Goal: Information Seeking & Learning: Learn about a topic

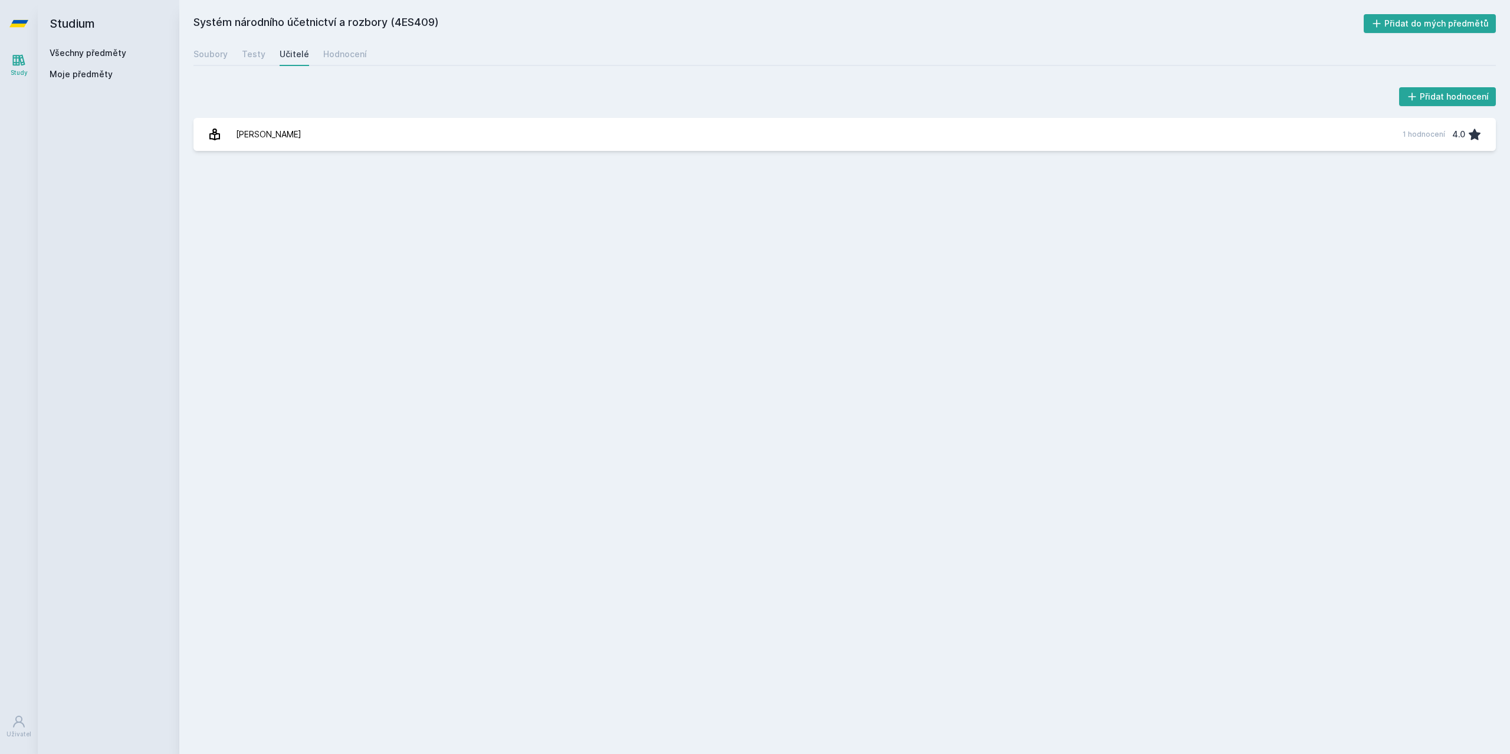
click at [93, 74] on span "Moje předměty" at bounding box center [81, 74] width 63 height 12
click at [97, 51] on link "Všechny předměty" at bounding box center [88, 53] width 77 height 10
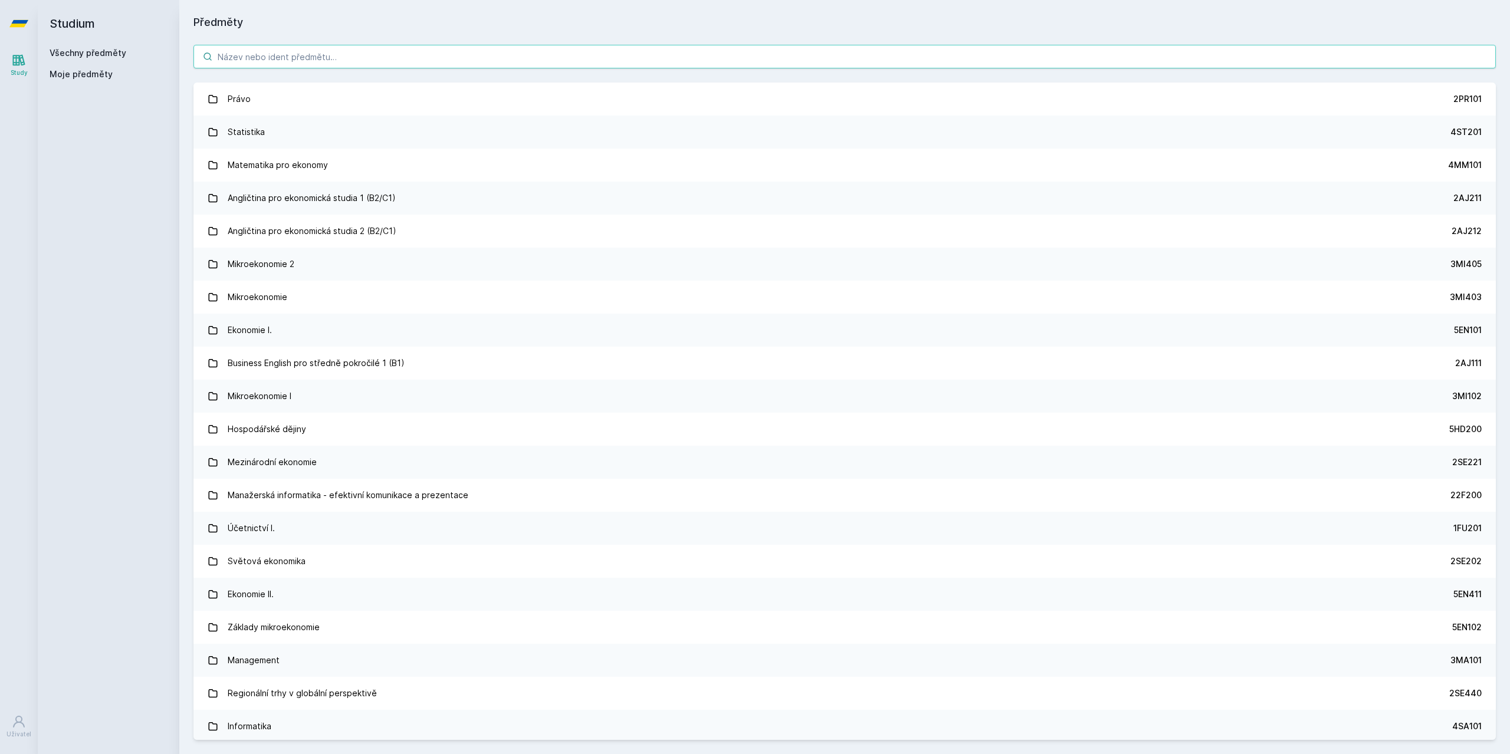
click at [307, 58] on input "search" at bounding box center [844, 57] width 1302 height 24
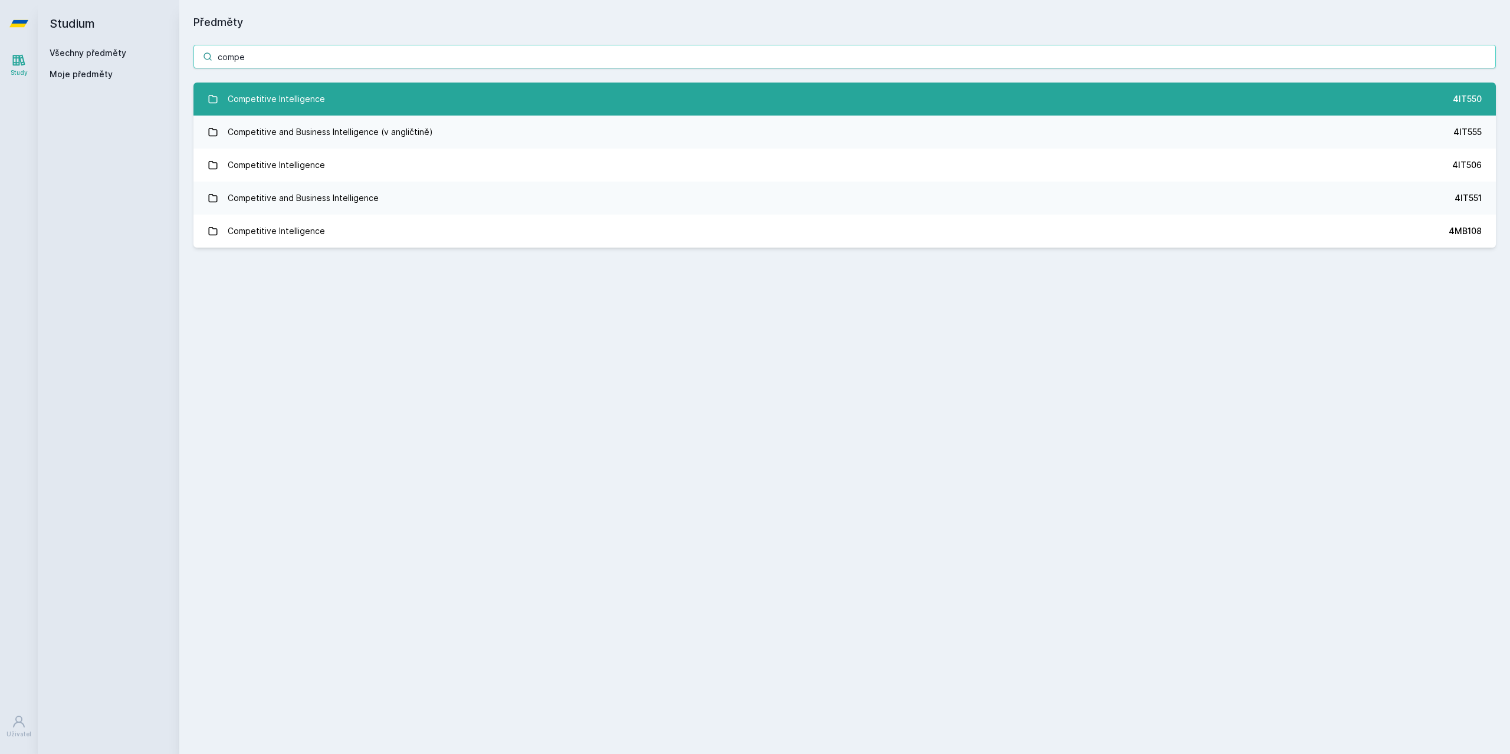
type input "compe"
click at [304, 100] on div "Competitive Intelligence" at bounding box center [276, 99] width 97 height 24
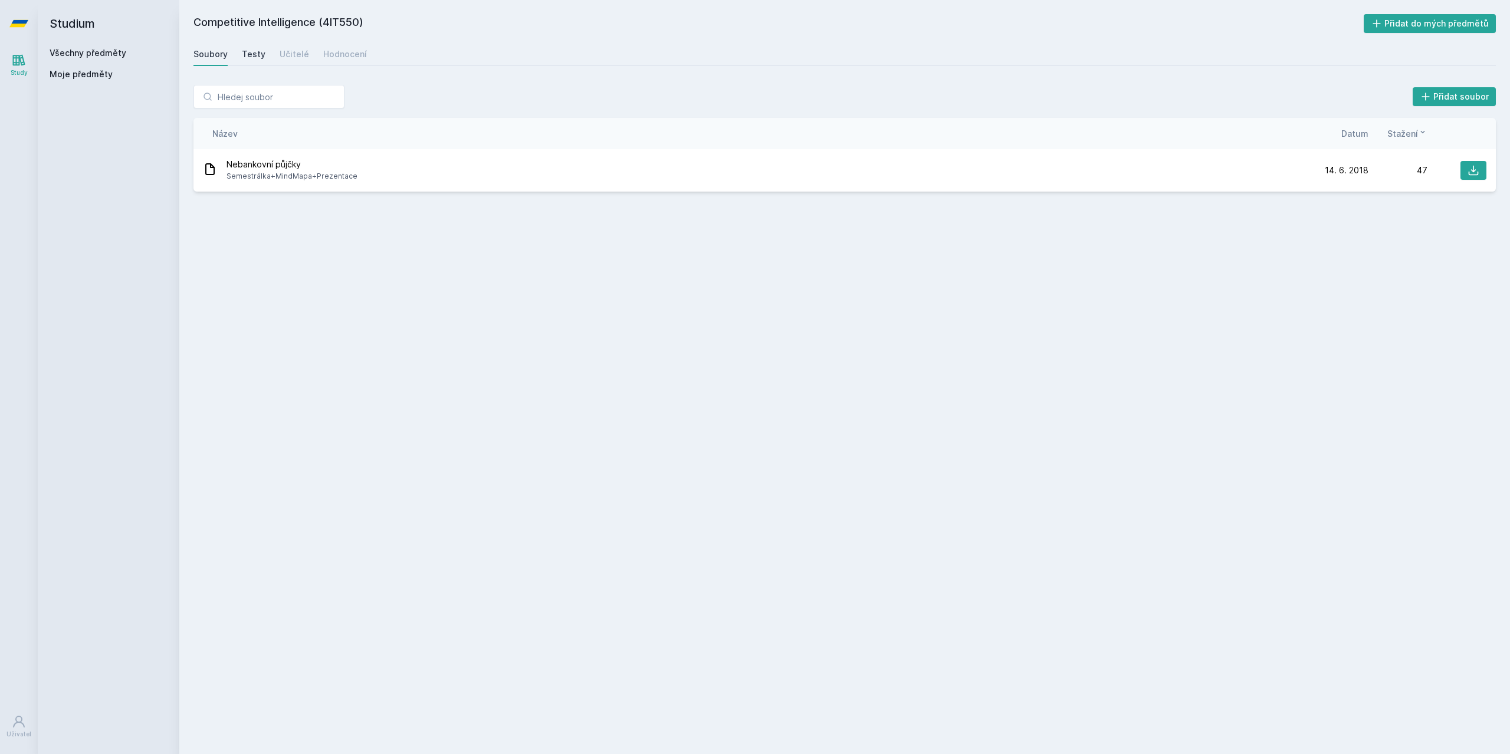
click at [251, 57] on div "Testy" at bounding box center [254, 54] width 24 height 12
click at [298, 58] on div "Učitelé" at bounding box center [294, 54] width 29 height 12
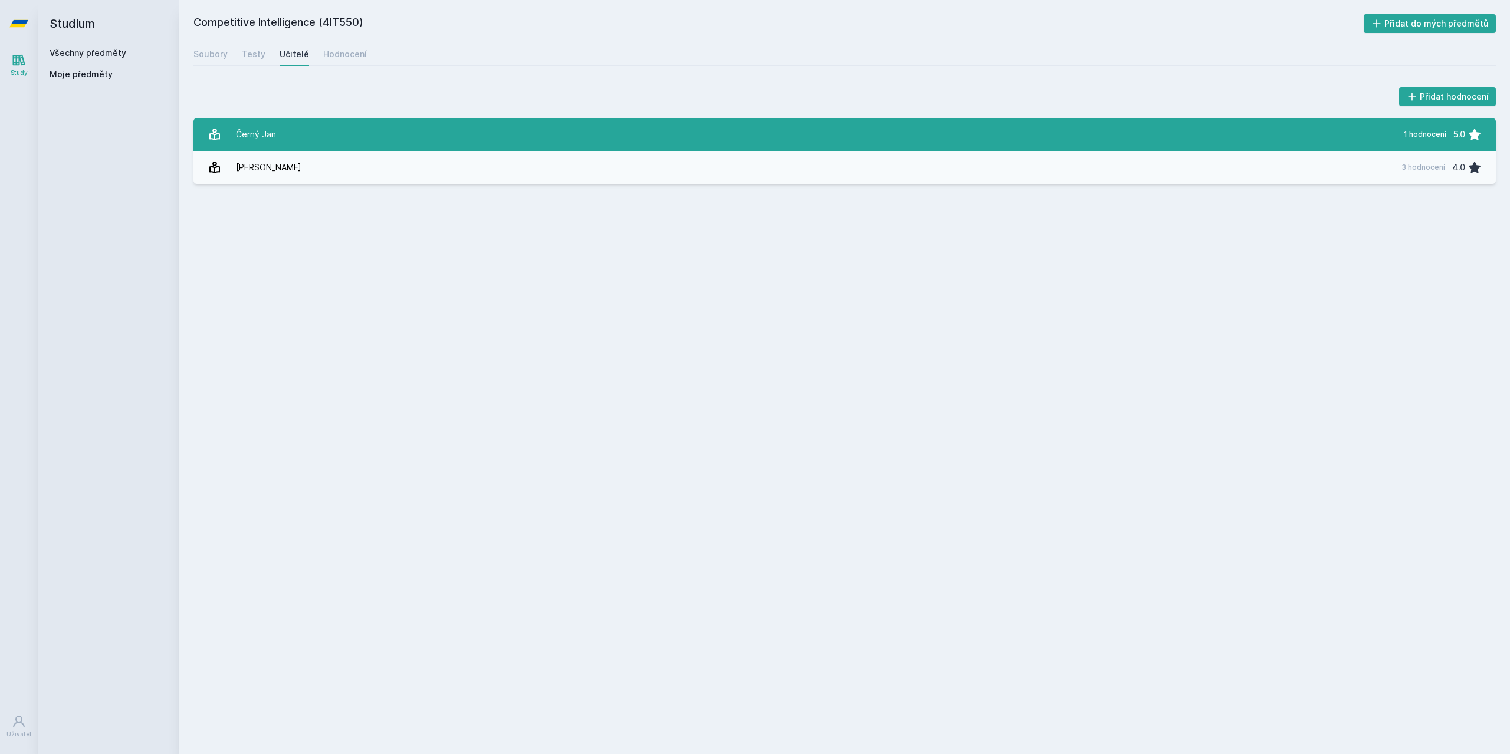
click at [318, 121] on link "[PERSON_NAME][DATE] hodnocení 5.0" at bounding box center [844, 134] width 1302 height 33
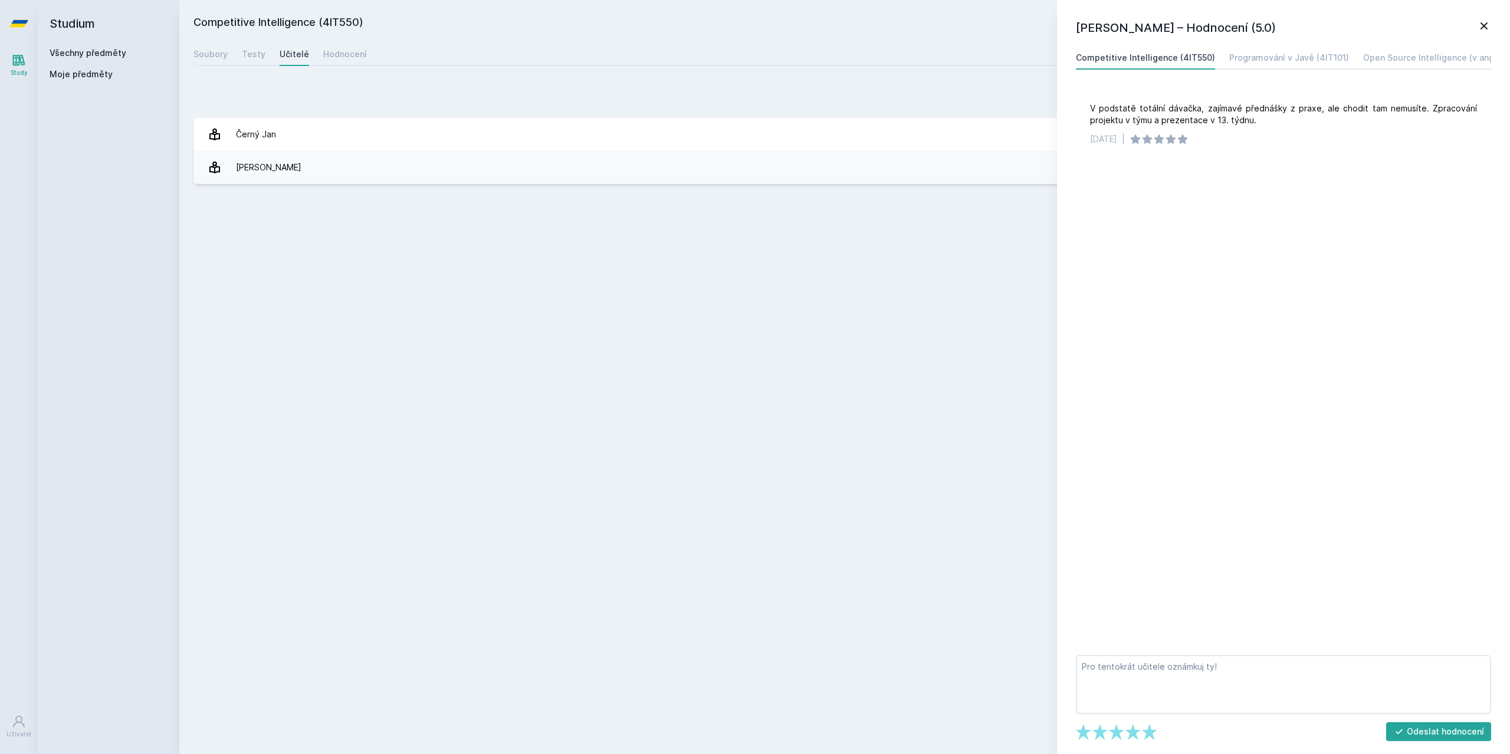
click at [1479, 25] on icon at bounding box center [1484, 26] width 14 height 14
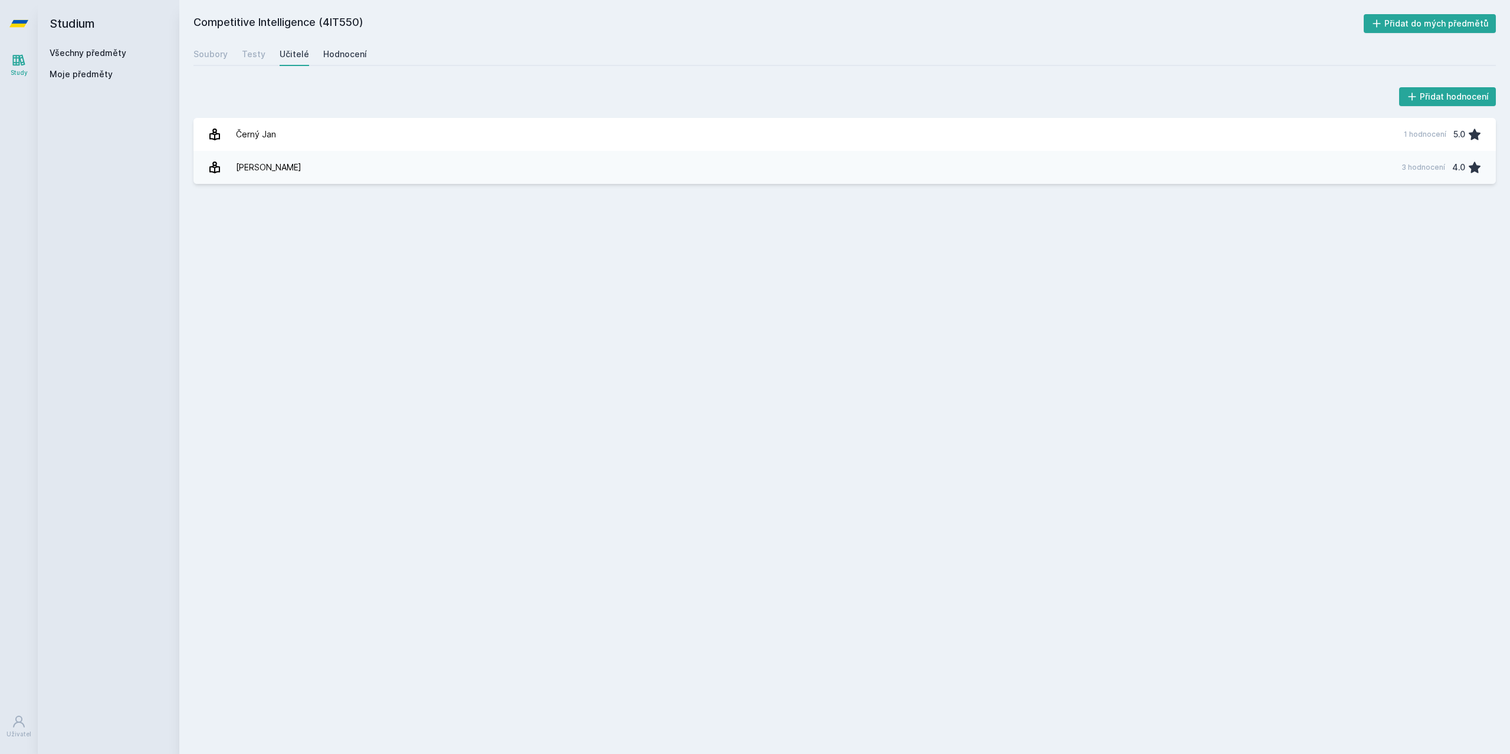
click at [331, 62] on link "Hodnocení" at bounding box center [345, 54] width 44 height 24
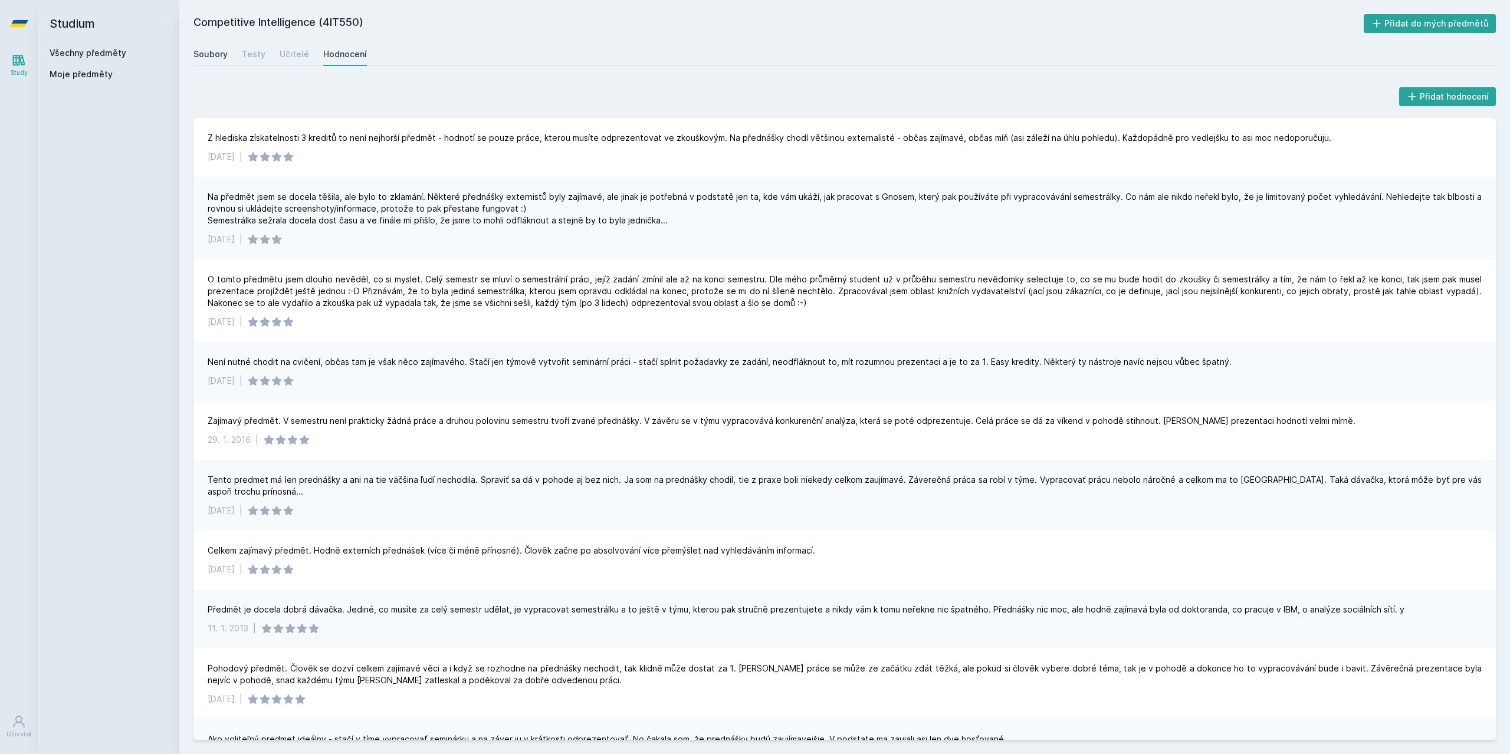
click at [215, 52] on div "Soubory" at bounding box center [210, 54] width 34 height 12
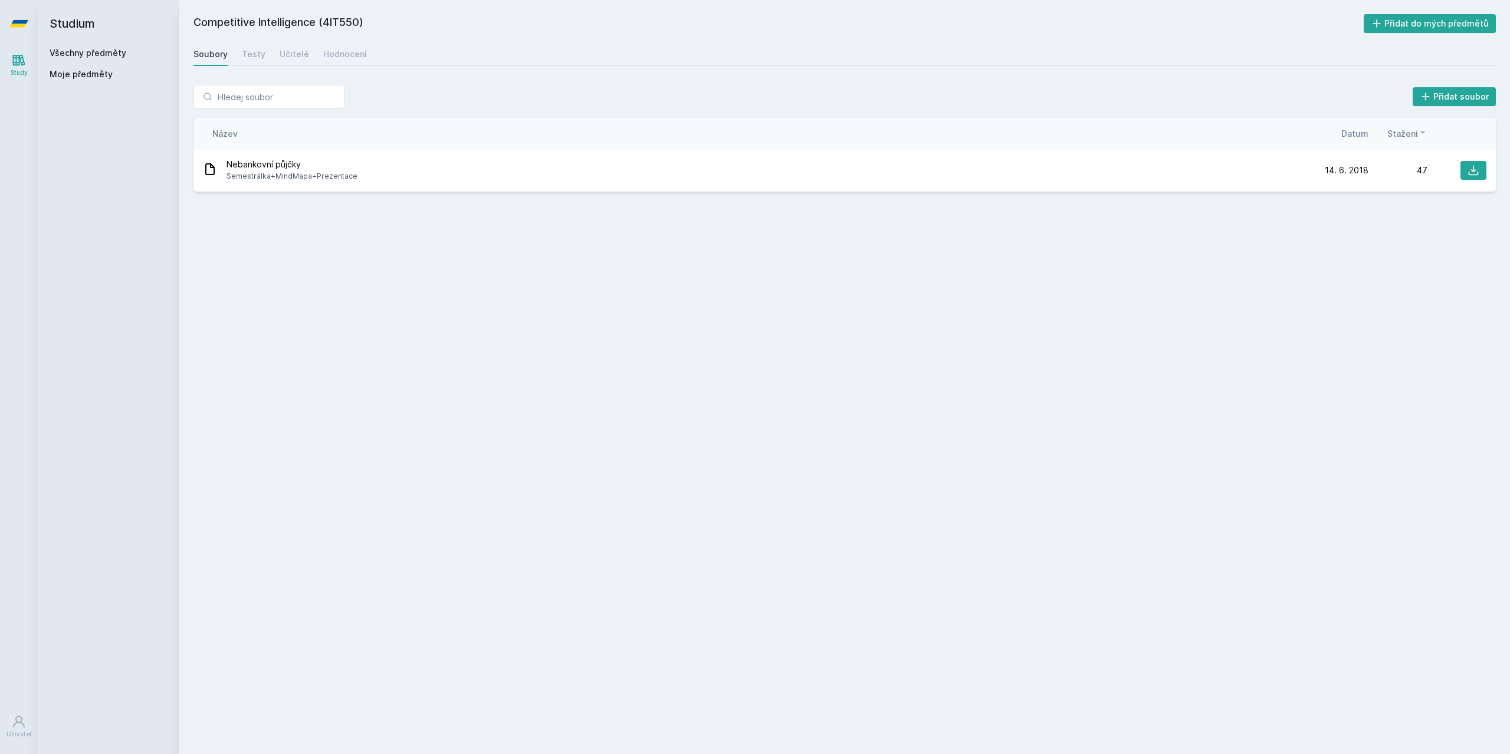
click at [215, 52] on div "Soubory" at bounding box center [210, 54] width 34 height 12
click at [67, 69] on span "Moje předměty" at bounding box center [81, 74] width 63 height 12
click at [377, 55] on div "Soubory Testy Učitelé Hodnocení" at bounding box center [844, 54] width 1302 height 24
click at [361, 51] on div "Soubory Testy Učitelé Hodnocení" at bounding box center [844, 54] width 1302 height 24
click at [310, 55] on div "Soubory Testy Učitelé Hodnocení" at bounding box center [844, 54] width 1302 height 24
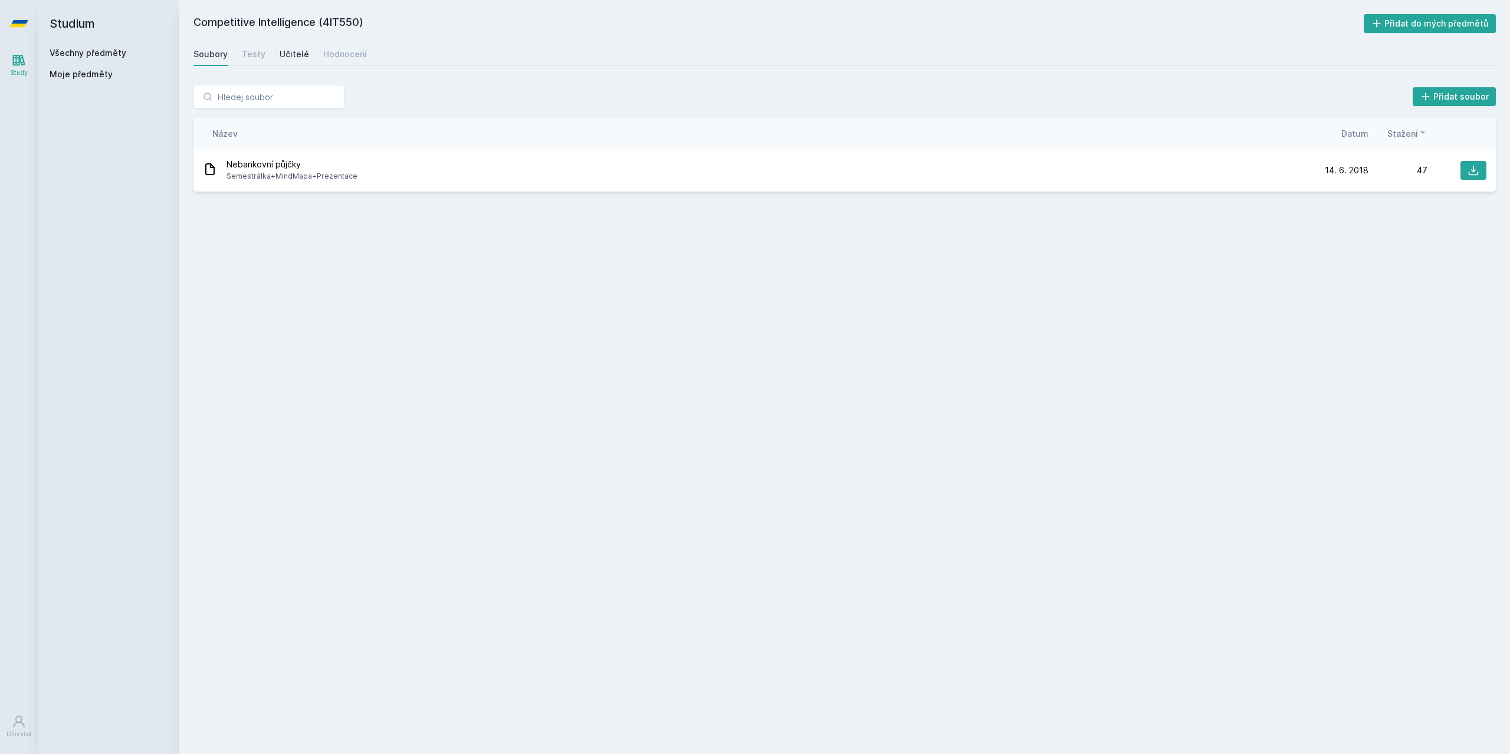
click at [292, 52] on div "Učitelé" at bounding box center [294, 54] width 29 height 12
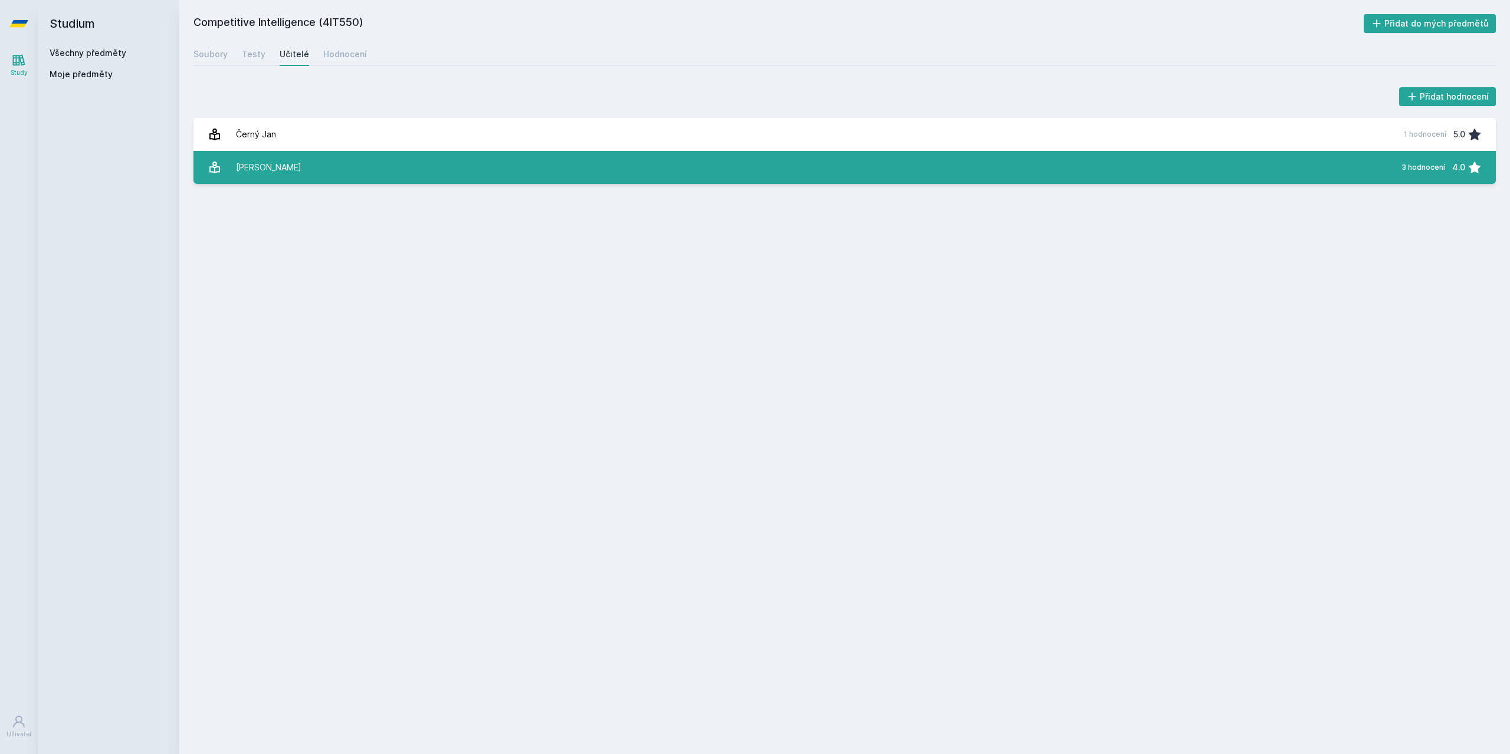
click at [332, 170] on link "[PERSON_NAME] 3 hodnocení 4.0" at bounding box center [844, 167] width 1302 height 33
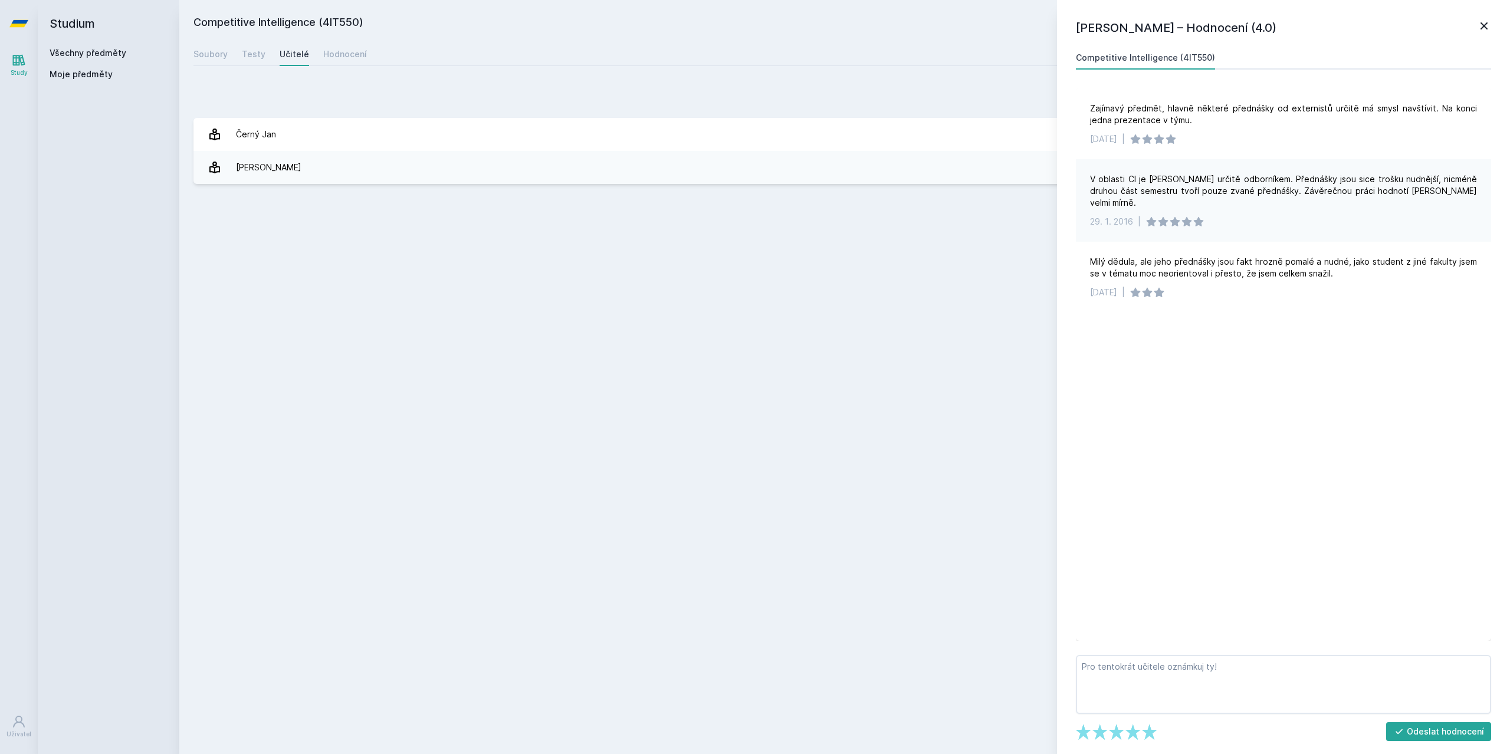
click at [1484, 23] on icon at bounding box center [1484, 26] width 14 height 14
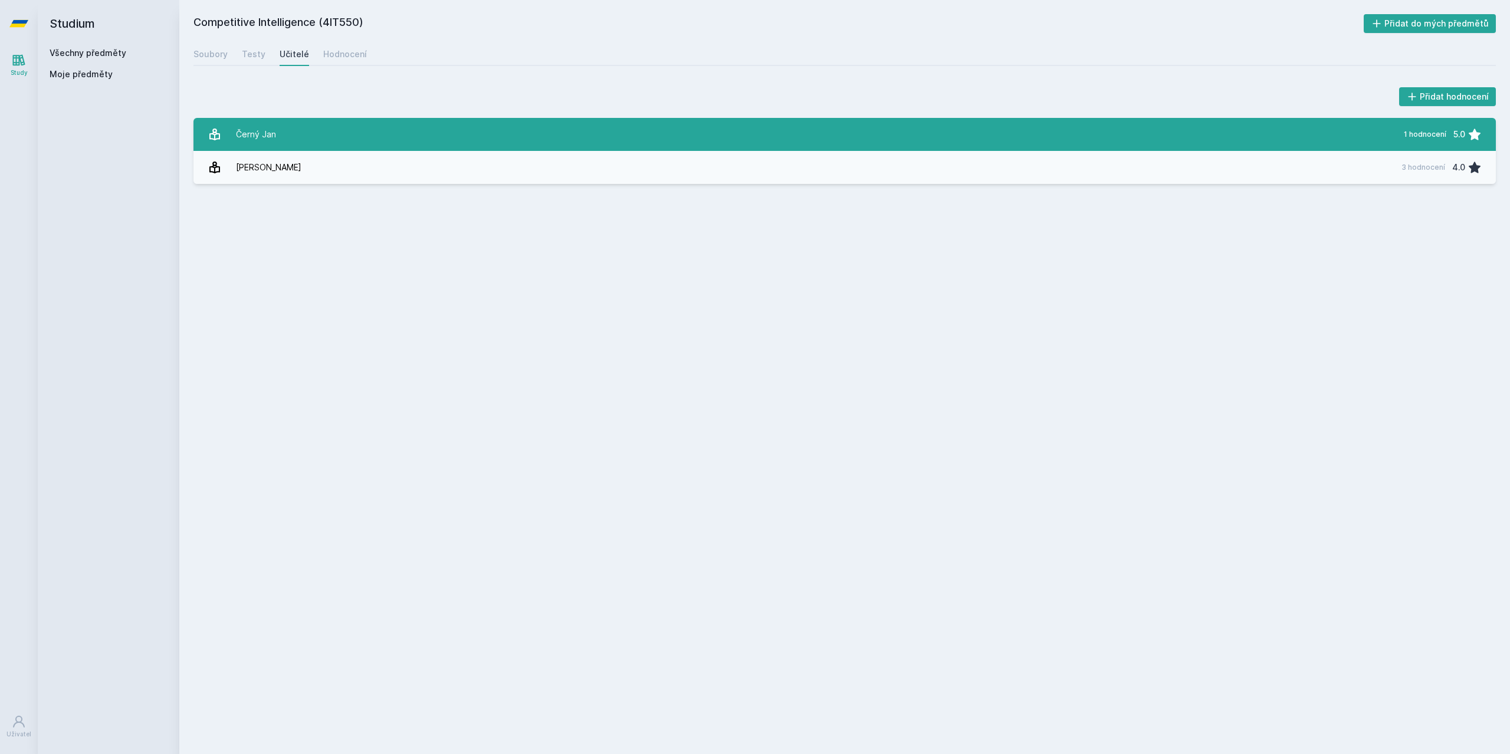
click at [466, 139] on link "[PERSON_NAME][DATE] hodnocení 5.0" at bounding box center [844, 134] width 1302 height 33
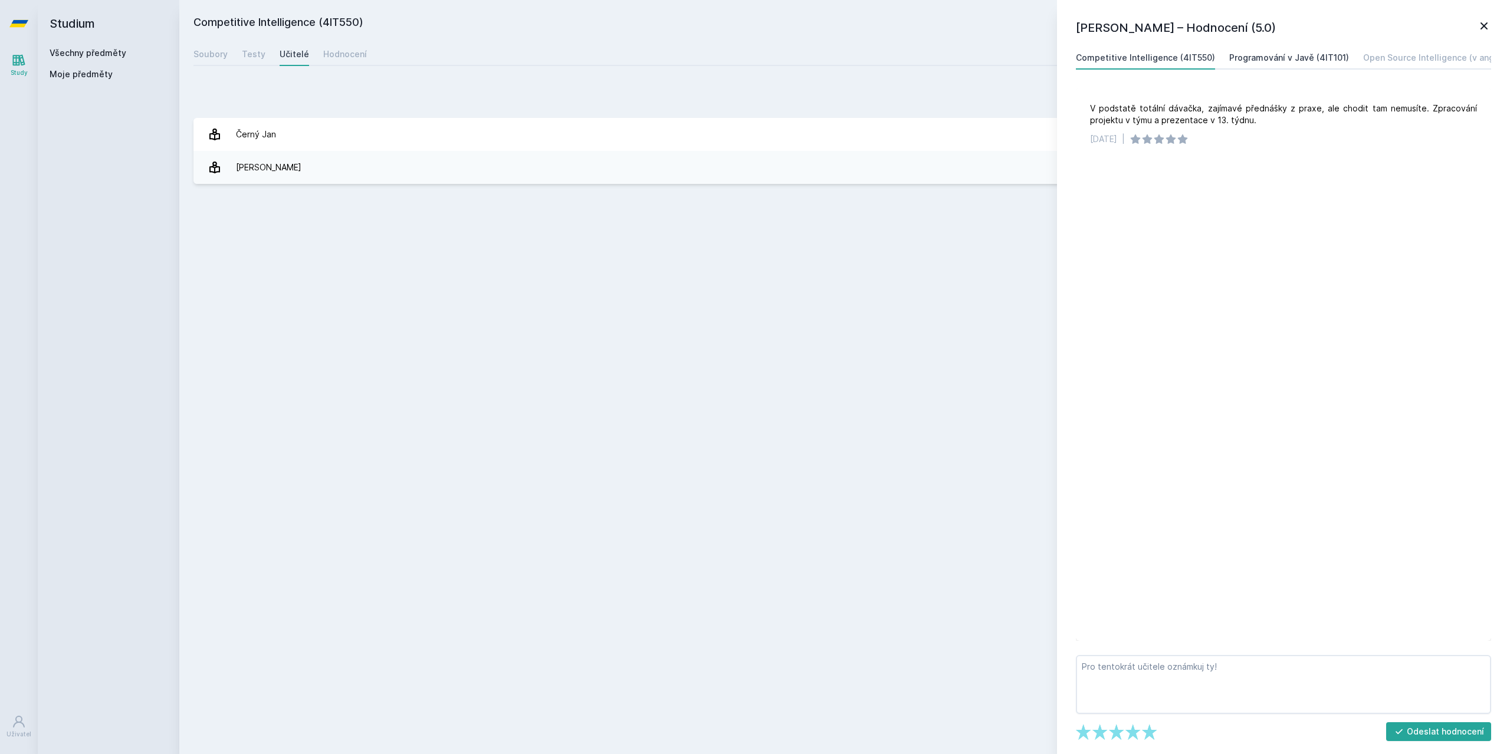
click at [1307, 55] on div "Programování v Javě (4IT101)" at bounding box center [1289, 58] width 120 height 12
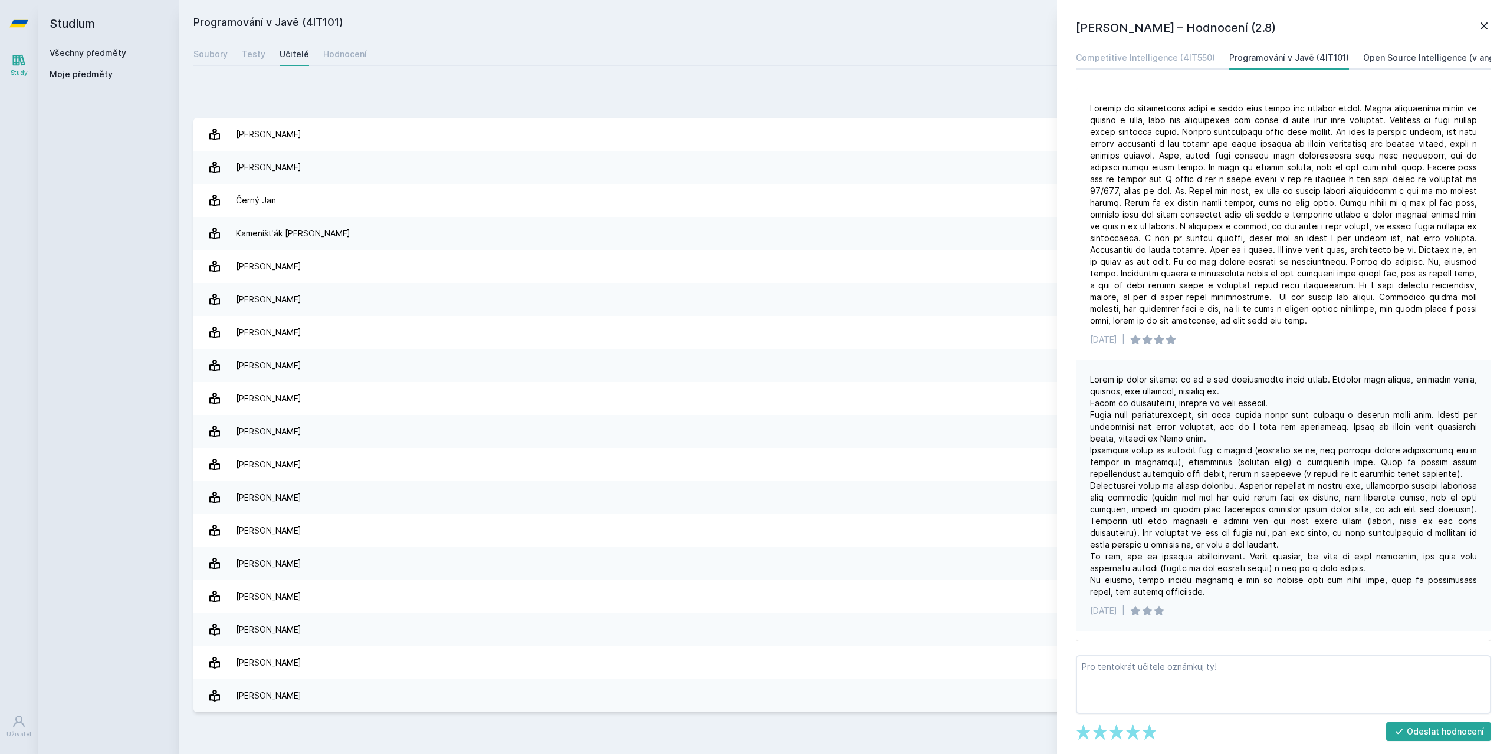
click at [1401, 64] on div "Open Source Intelligence (v angličtině) (4IT556)" at bounding box center [1461, 58] width 196 height 12
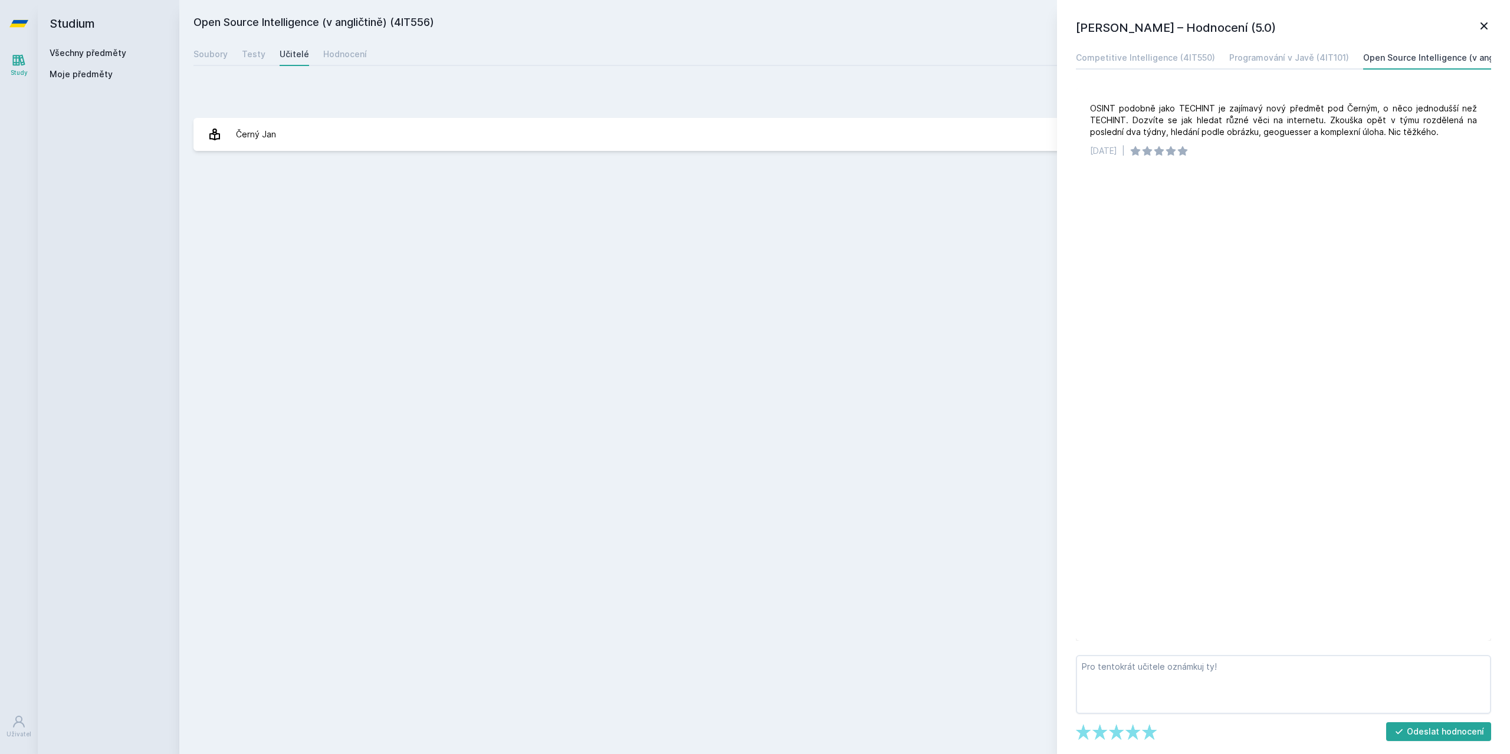
click at [1479, 22] on icon at bounding box center [1484, 26] width 14 height 14
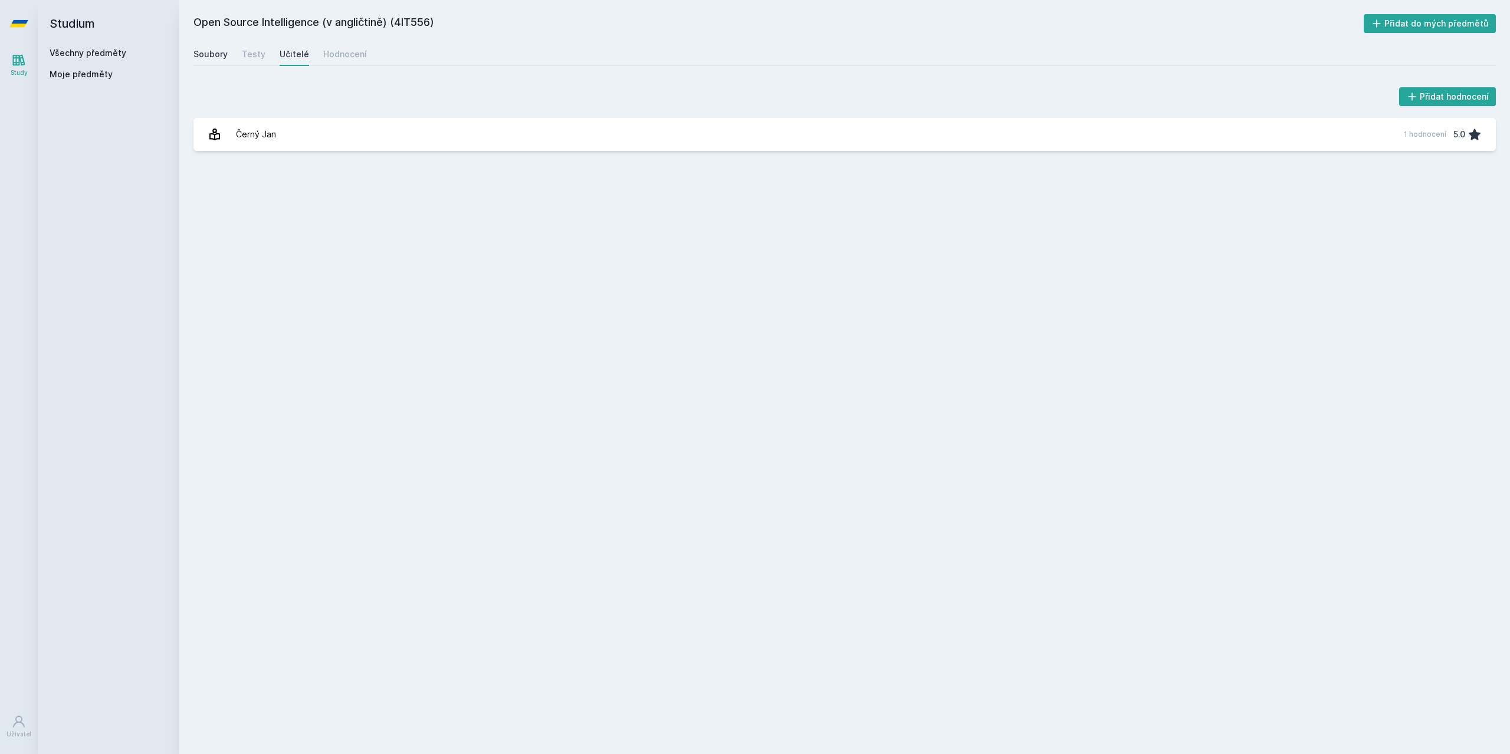
click at [223, 57] on div "Soubory" at bounding box center [210, 54] width 34 height 12
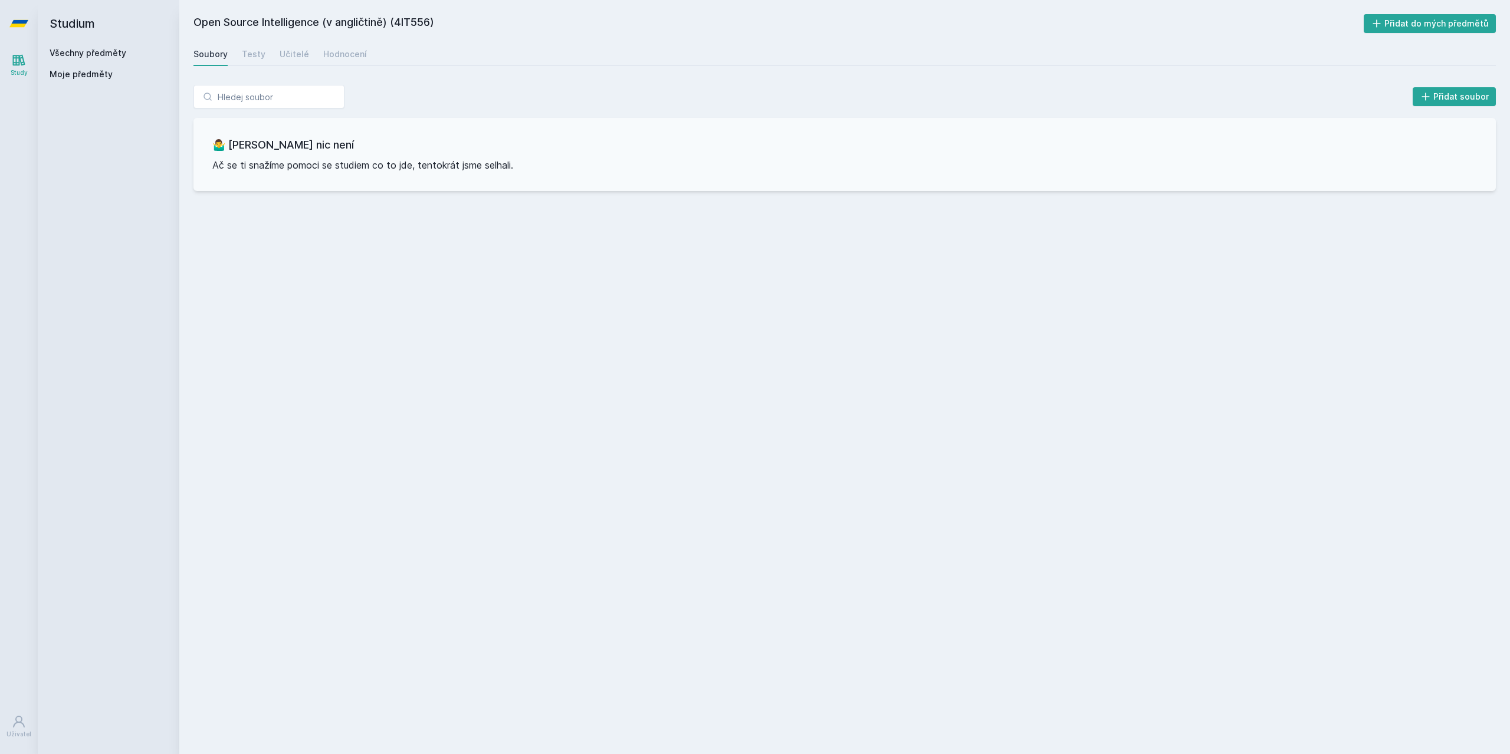
click at [87, 55] on link "Všechny předměty" at bounding box center [88, 53] width 77 height 10
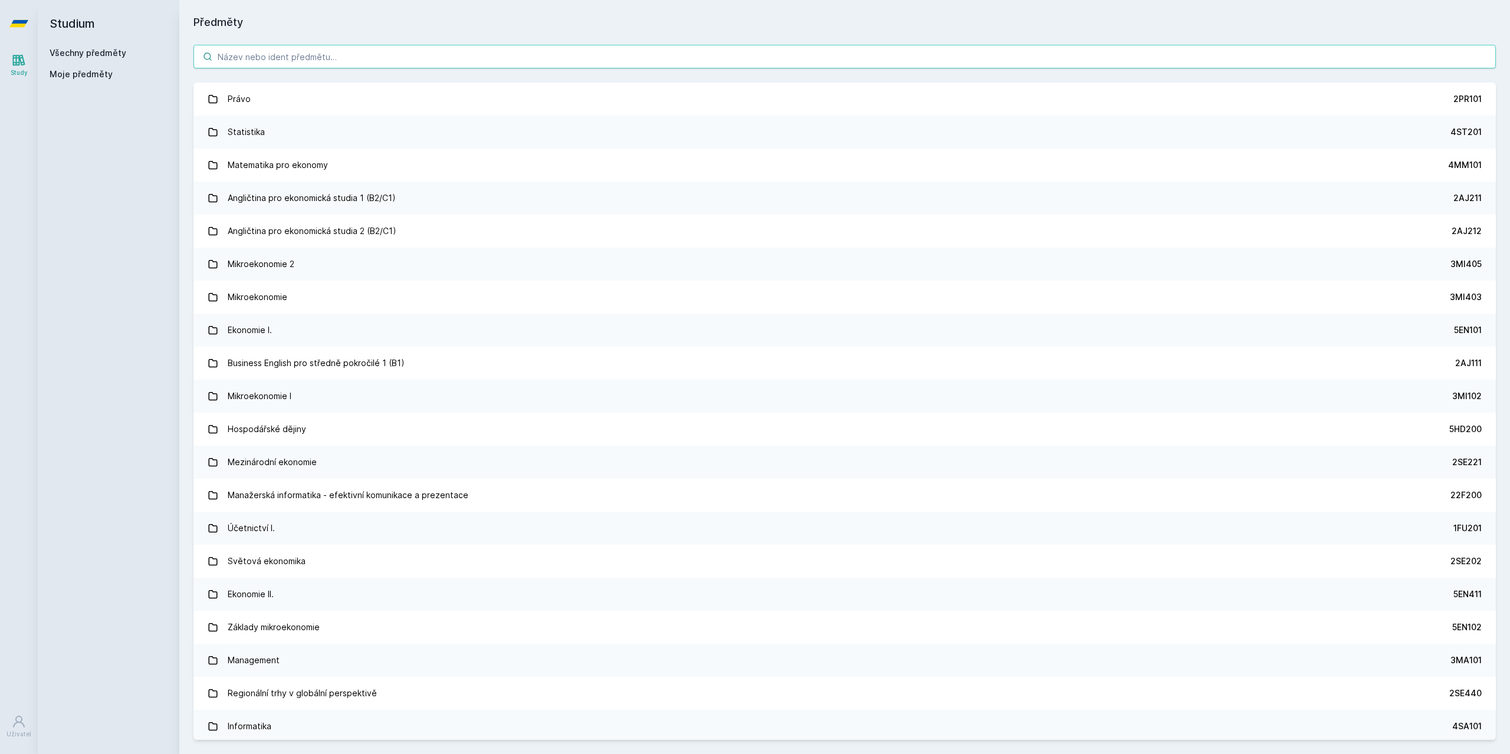
click at [261, 49] on input "search" at bounding box center [844, 57] width 1302 height 24
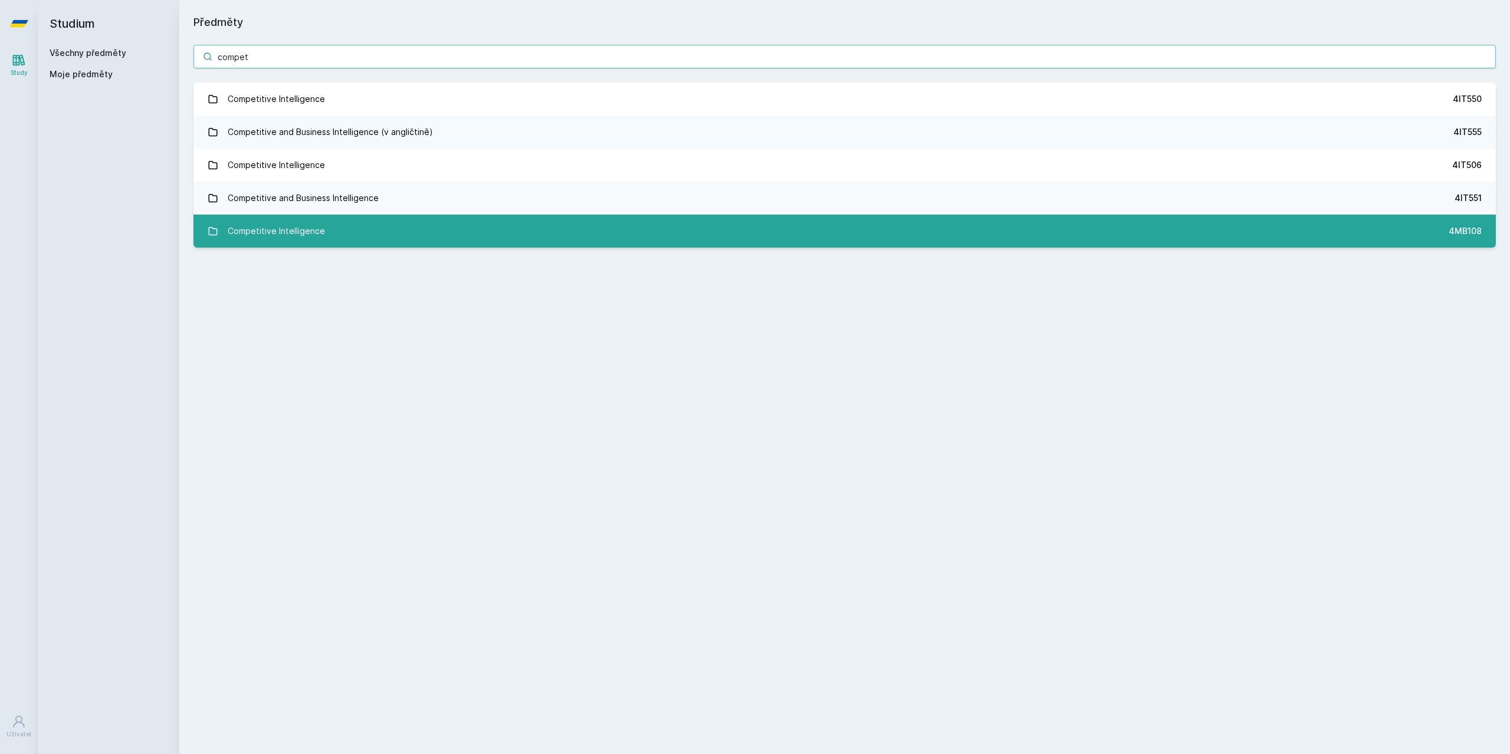
type input "compet"
click at [335, 232] on link "Competitive Intelligence 4MB108" at bounding box center [844, 231] width 1302 height 33
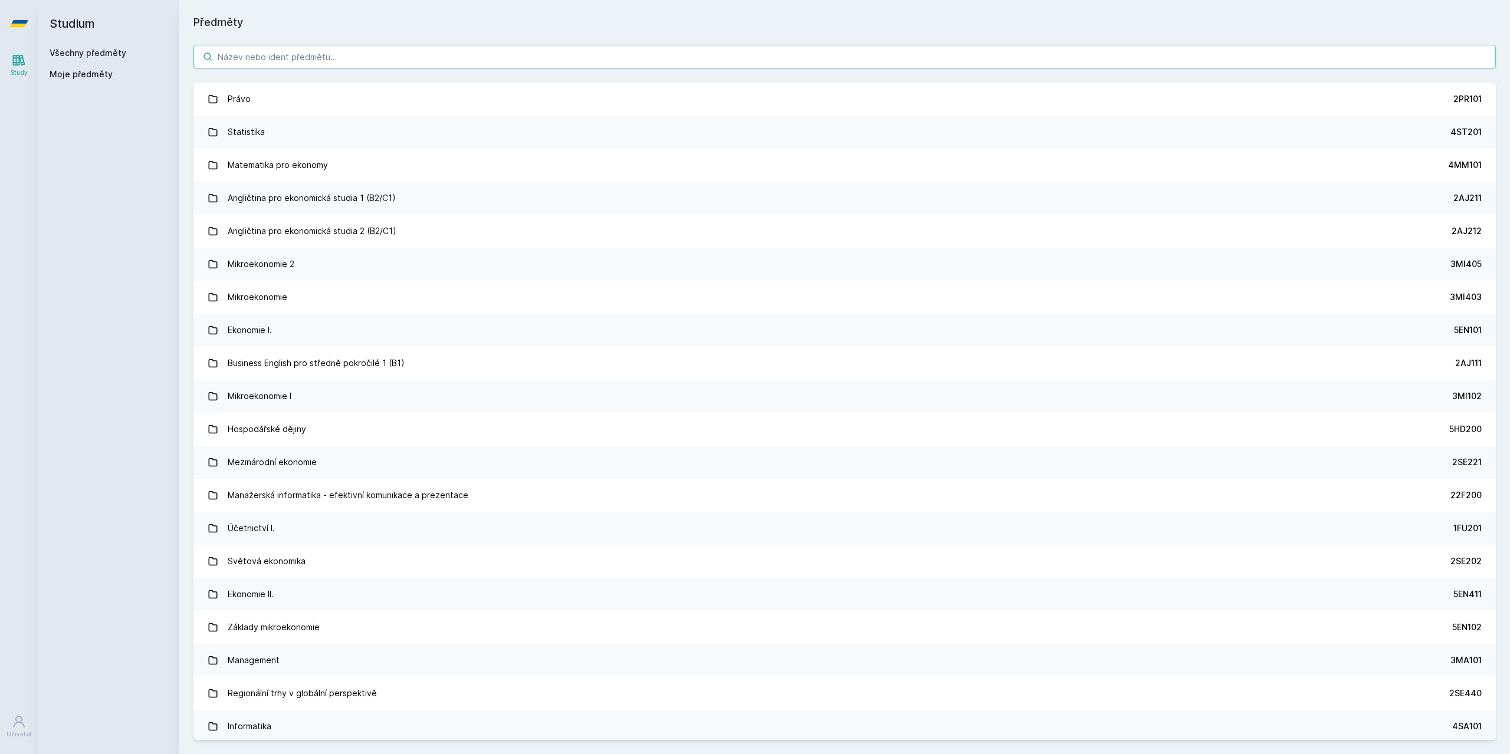
click at [267, 61] on input "search" at bounding box center [844, 57] width 1302 height 24
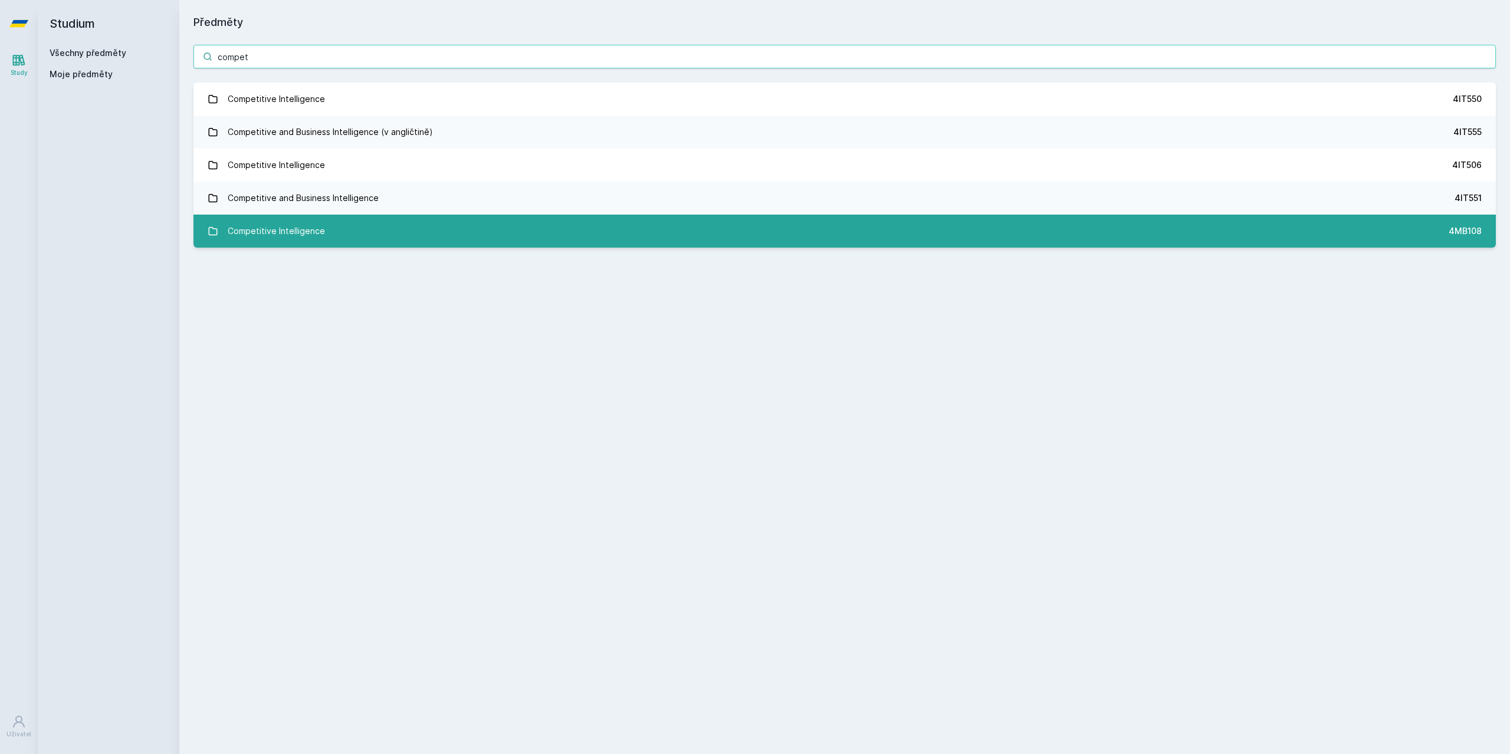
type input "compet"
click at [301, 234] on div "Competitive Intelligence" at bounding box center [276, 231] width 97 height 24
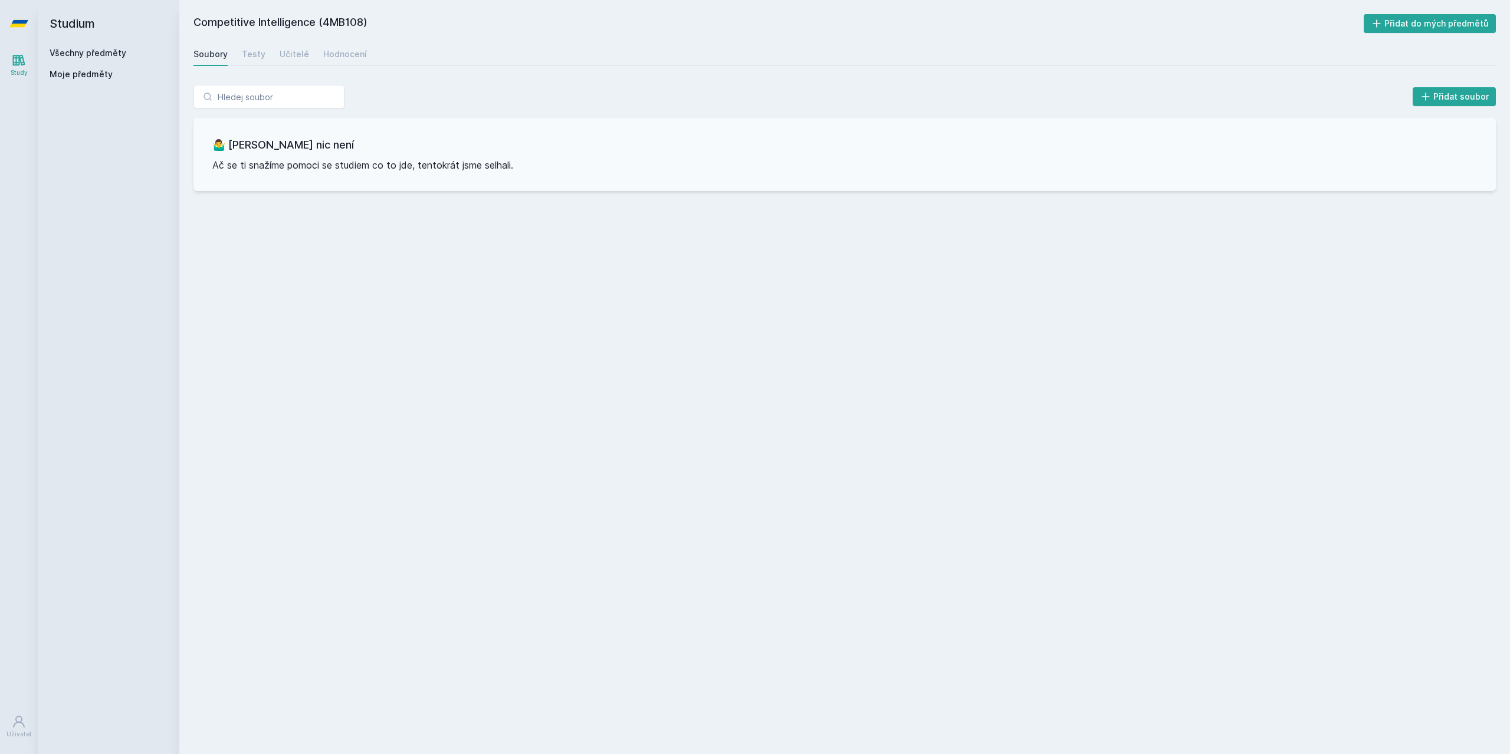
click at [332, 41] on div "Competitive Intelligence (4MB108) Přidat do mých předmětů [GEOGRAPHIC_DATA] Tes…" at bounding box center [844, 377] width 1302 height 726
click at [332, 45] on link "Hodnocení" at bounding box center [345, 54] width 44 height 24
click at [287, 55] on div "Učitelé" at bounding box center [294, 54] width 29 height 12
click at [87, 51] on link "Všechny předměty" at bounding box center [88, 53] width 77 height 10
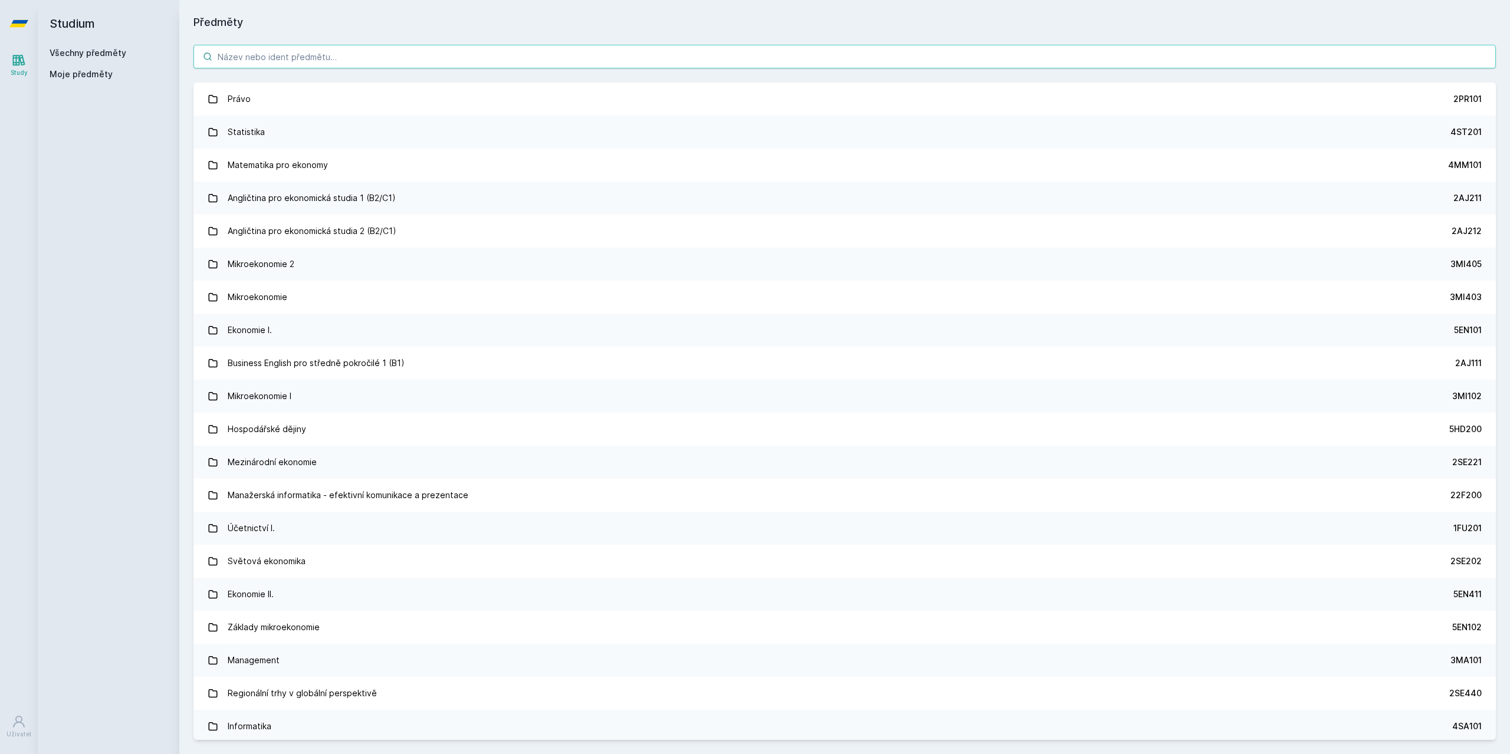
click at [336, 66] on input "search" at bounding box center [844, 57] width 1302 height 24
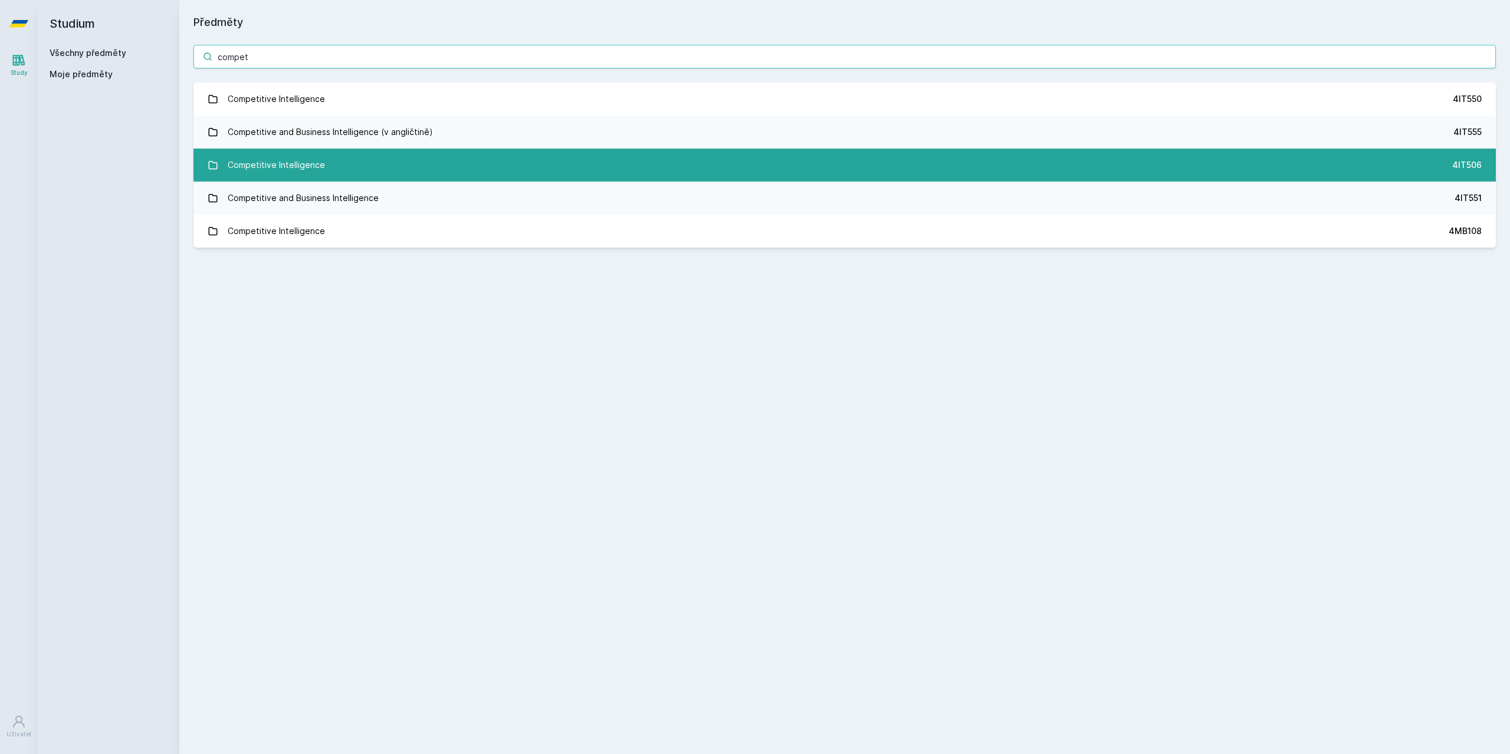
type input "compet"
click at [333, 172] on link "Competitive Intelligence 4IT506" at bounding box center [844, 165] width 1302 height 33
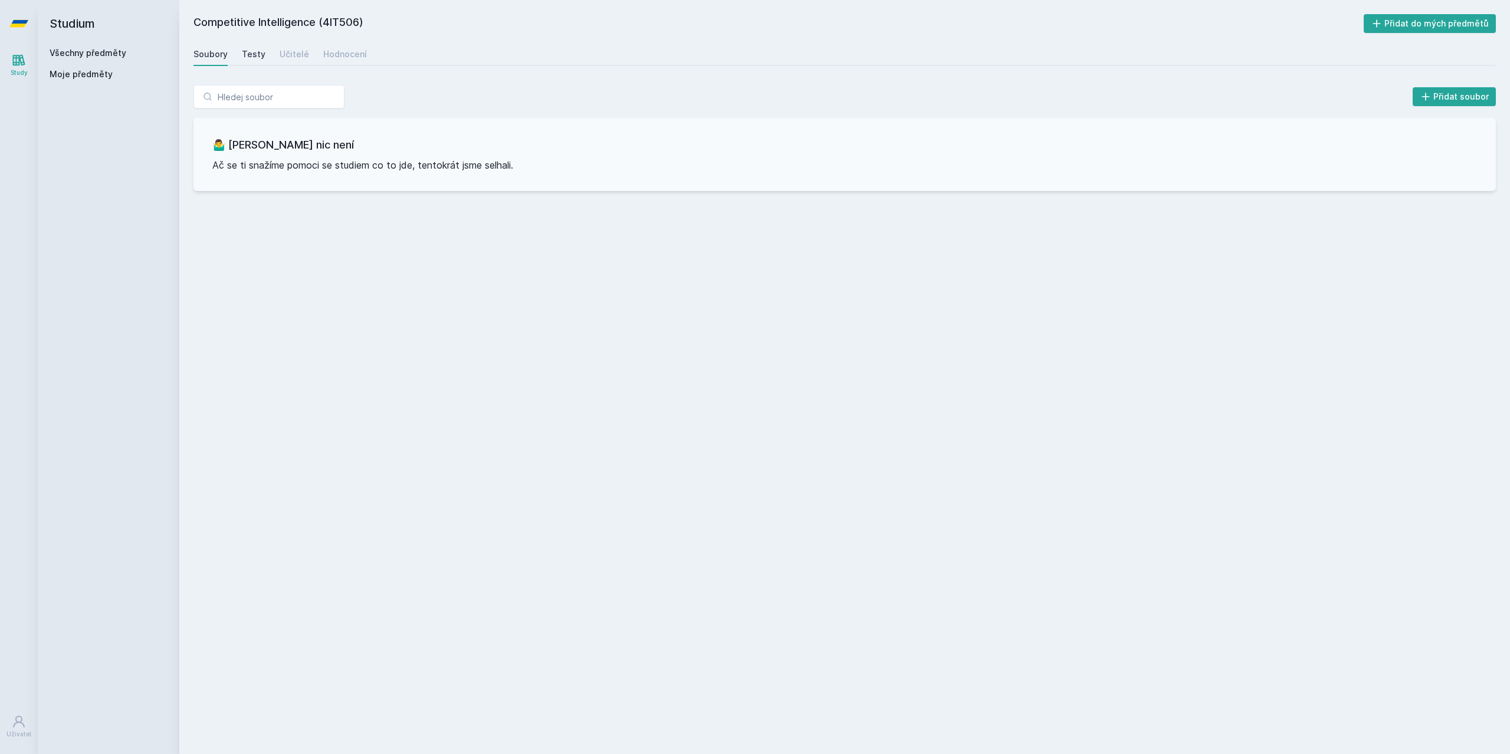
click at [248, 54] on div "Testy" at bounding box center [254, 54] width 24 height 12
click at [302, 54] on div "Učitelé" at bounding box center [294, 54] width 29 height 12
click at [334, 55] on div "Hodnocení" at bounding box center [345, 54] width 44 height 12
click at [221, 60] on div "Soubory" at bounding box center [210, 54] width 34 height 12
click at [99, 53] on link "Všechny předměty" at bounding box center [88, 53] width 77 height 10
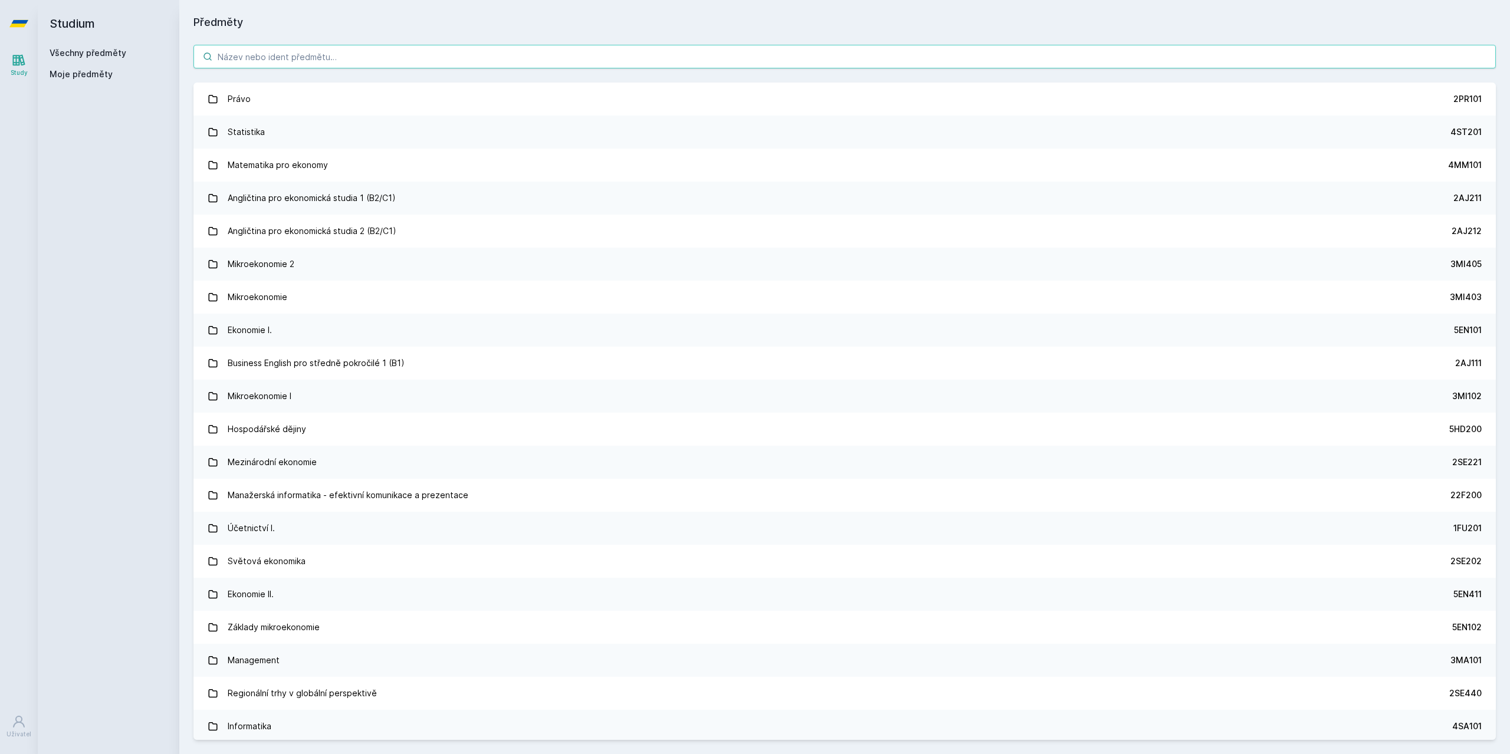
click at [263, 65] on input "search" at bounding box center [844, 57] width 1302 height 24
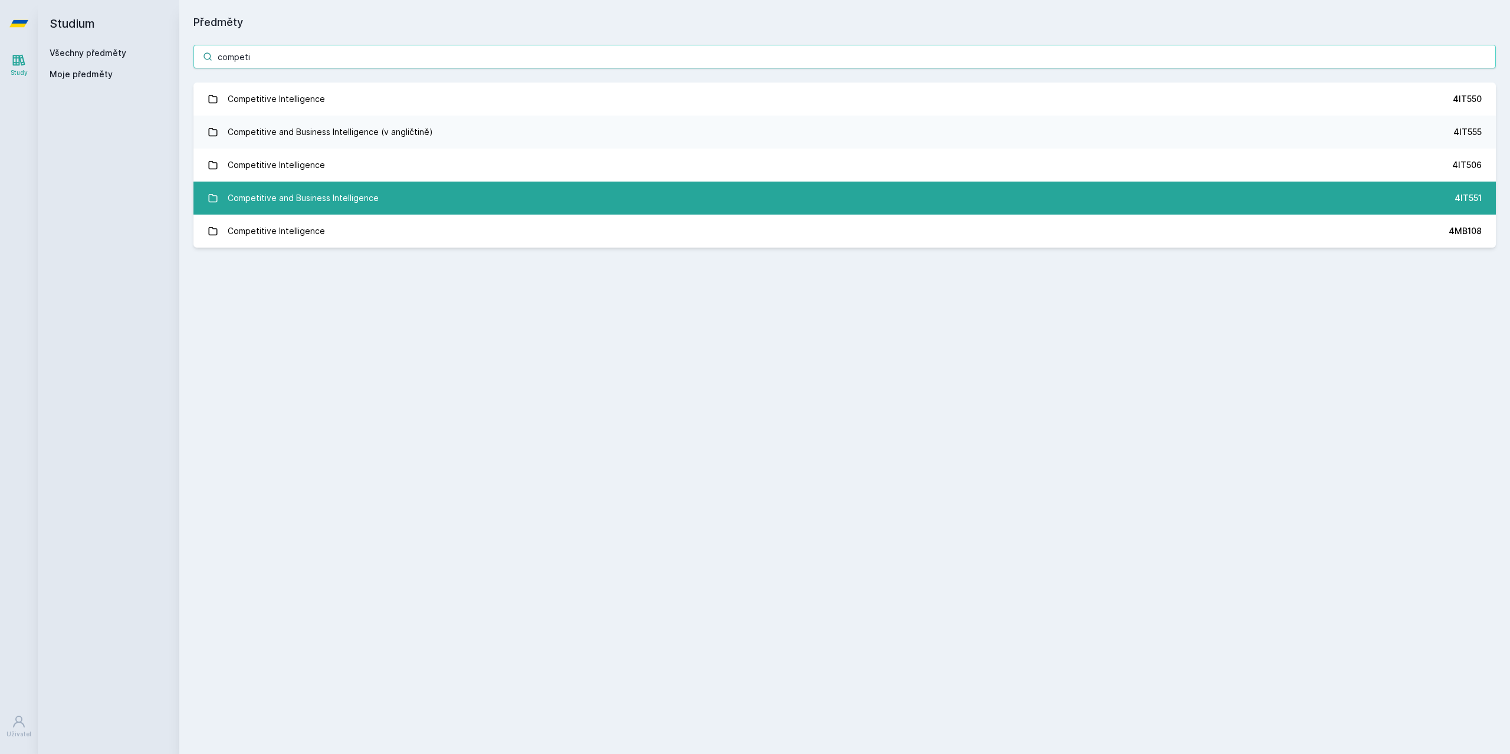
type input "competi"
click at [350, 200] on div "Competitive and Business Intelligence" at bounding box center [303, 198] width 151 height 24
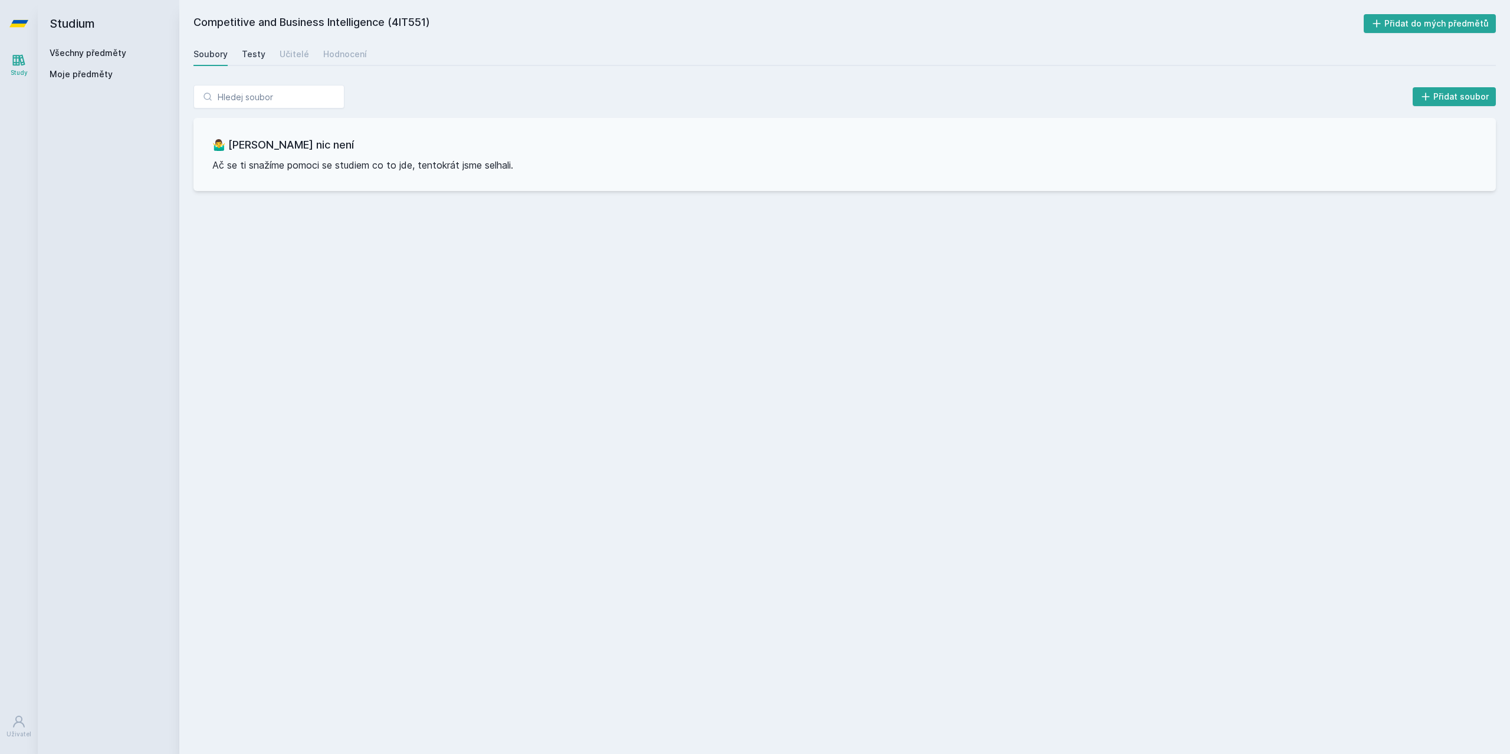
click at [244, 61] on link "Testy" at bounding box center [254, 54] width 24 height 24
click at [294, 50] on div "Učitelé" at bounding box center [294, 54] width 29 height 12
click at [343, 56] on div "Hodnocení" at bounding box center [345, 54] width 44 height 12
click at [217, 55] on div "Soubory" at bounding box center [210, 54] width 34 height 12
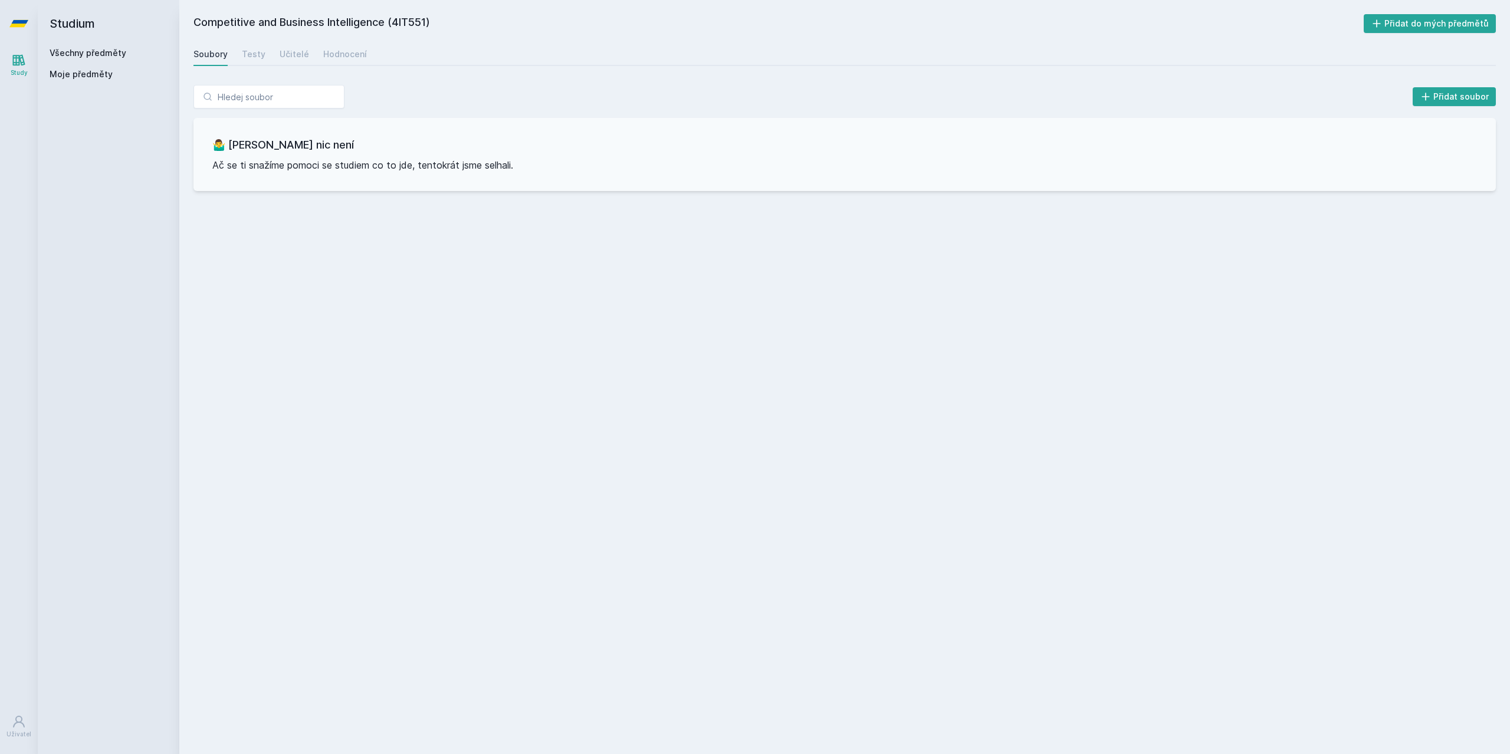
click at [47, 77] on div "Studium Všechny předměty Moje předměty" at bounding box center [109, 377] width 142 height 754
click at [68, 78] on span "Moje předměty" at bounding box center [81, 74] width 63 height 12
click at [72, 70] on span "Moje předměty" at bounding box center [81, 74] width 63 height 12
